Goal: Transaction & Acquisition: Purchase product/service

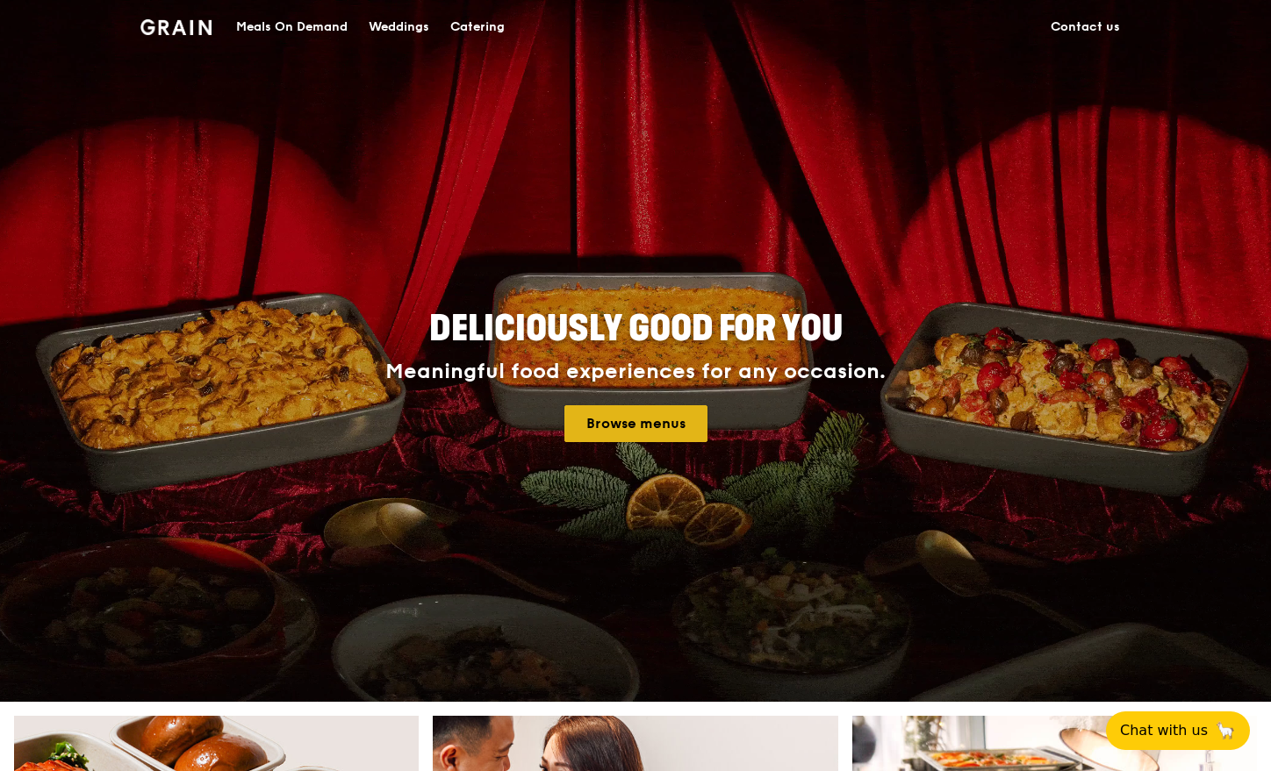
click at [643, 415] on link "Browse menus" at bounding box center [635, 423] width 143 height 37
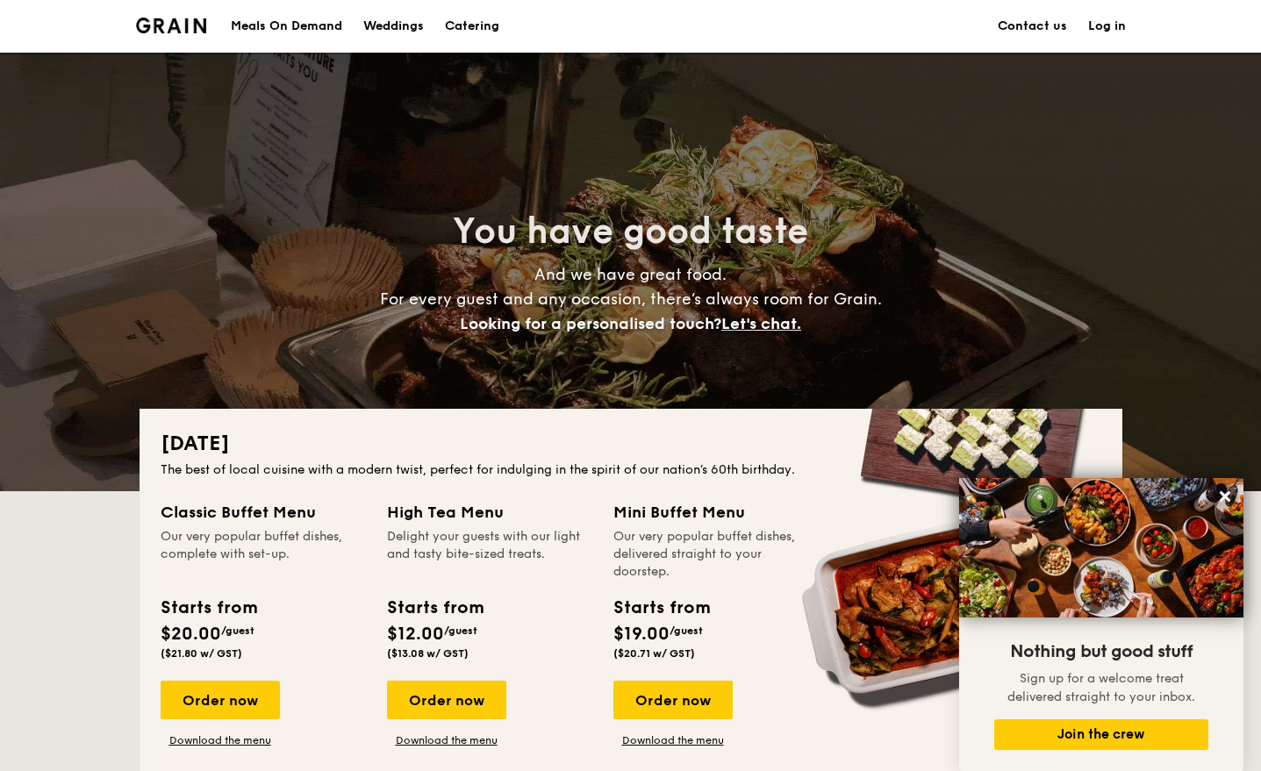
click at [292, 18] on div "Meals On Demand" at bounding box center [286, 26] width 111 height 53
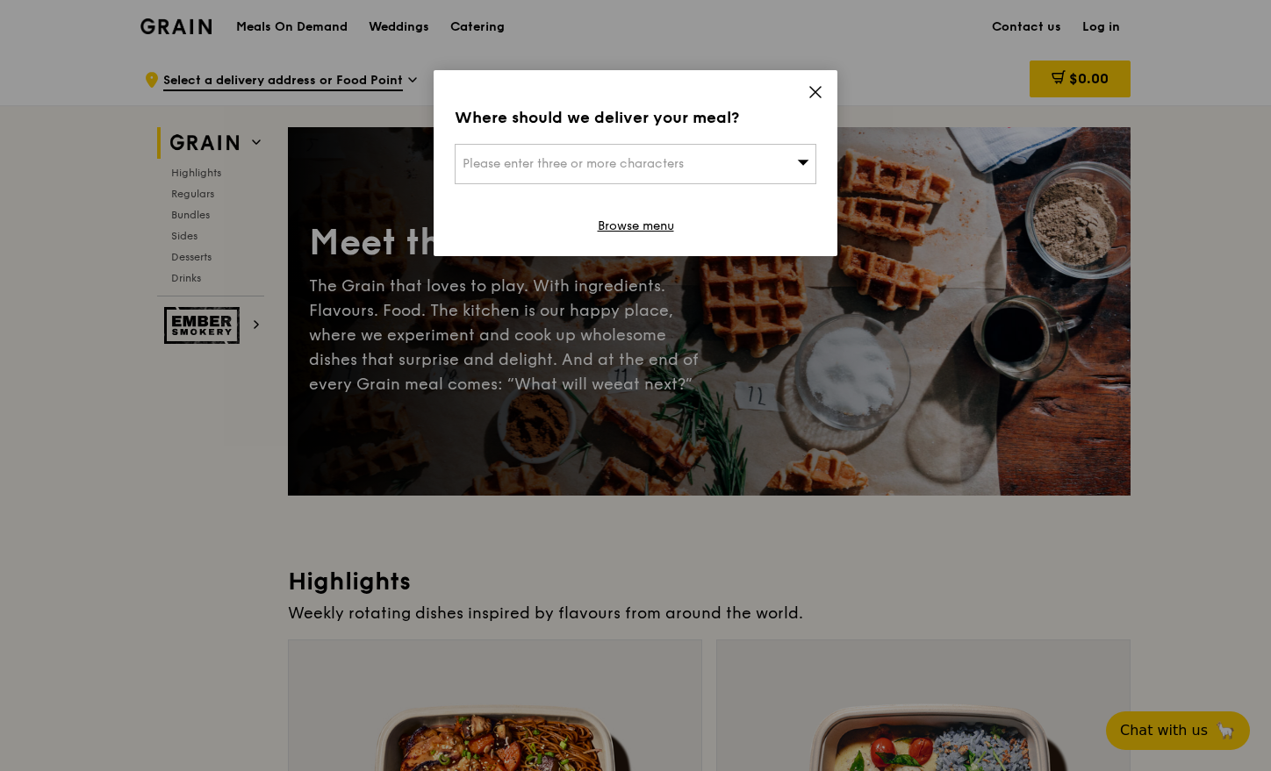
click at [808, 95] on icon at bounding box center [815, 92] width 16 height 16
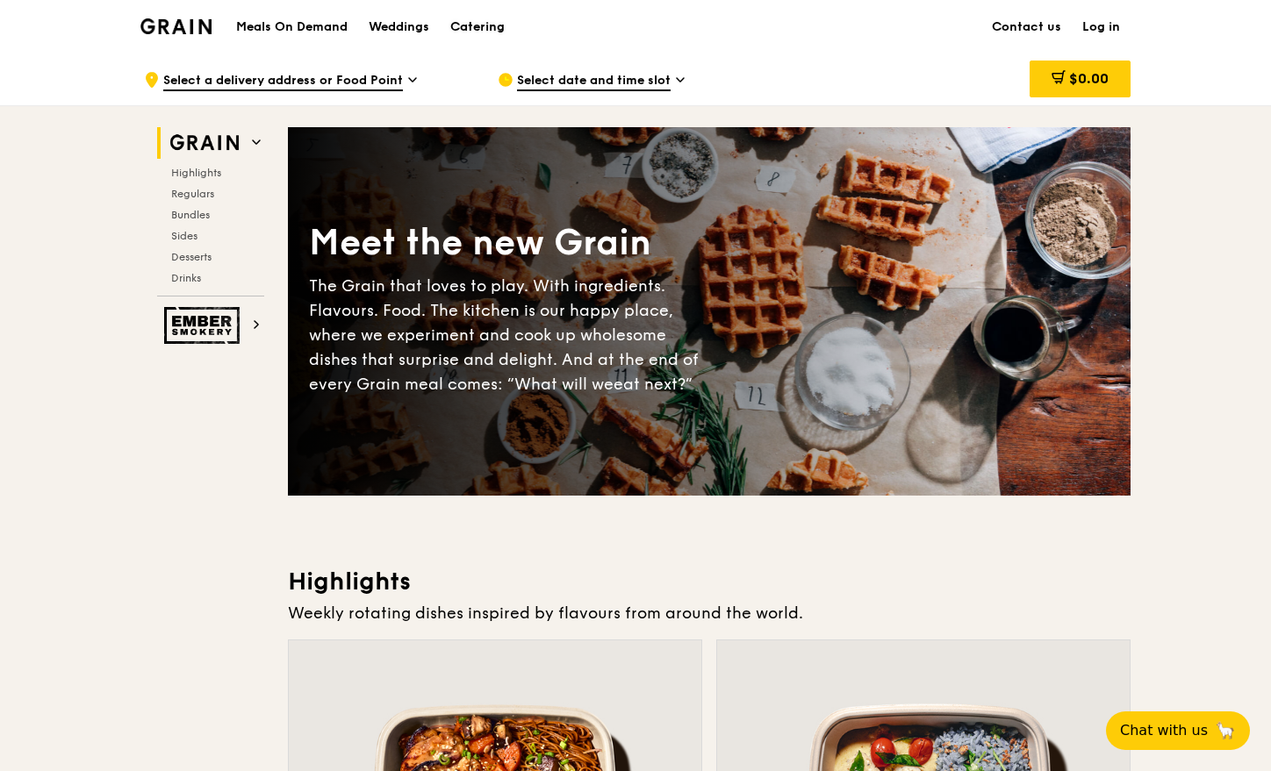
click at [484, 24] on div "Catering" at bounding box center [477, 27] width 54 height 53
